Goal: Task Accomplishment & Management: Use online tool/utility

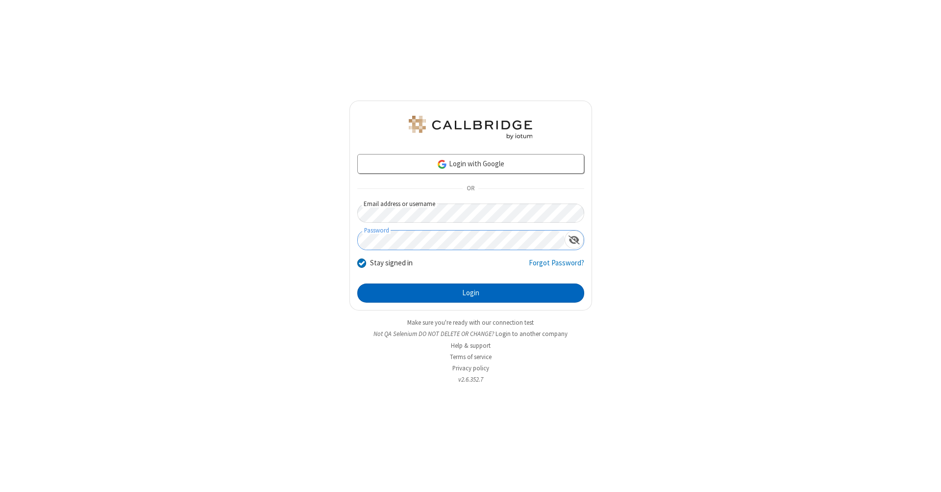
click at [471, 293] on button "Login" at bounding box center [470, 293] width 227 height 20
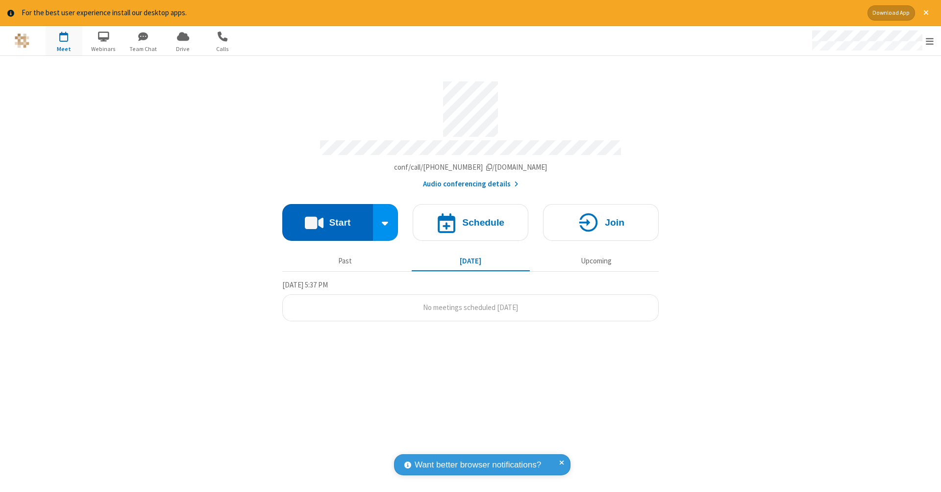
click at [327, 217] on button "Start" at bounding box center [327, 222] width 91 height 37
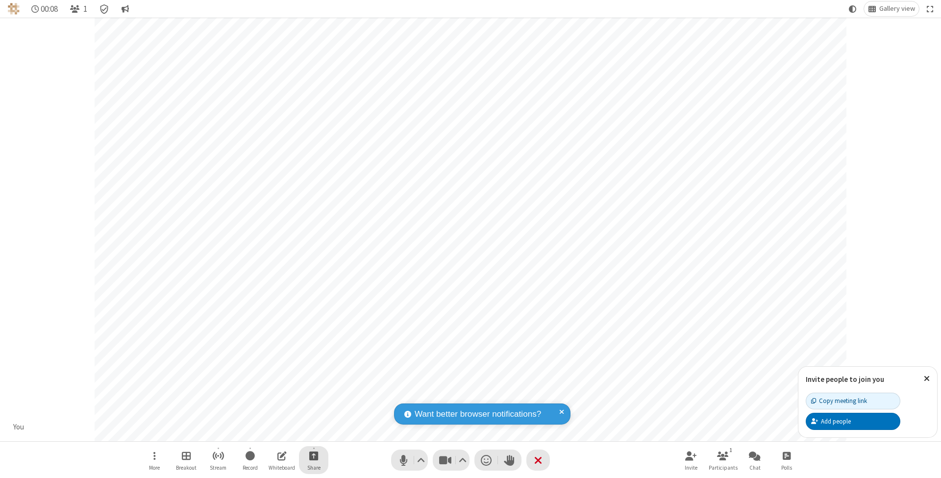
click at [313, 455] on span "Start sharing" at bounding box center [313, 455] width 9 height 12
